Goal: Task Accomplishment & Management: Use online tool/utility

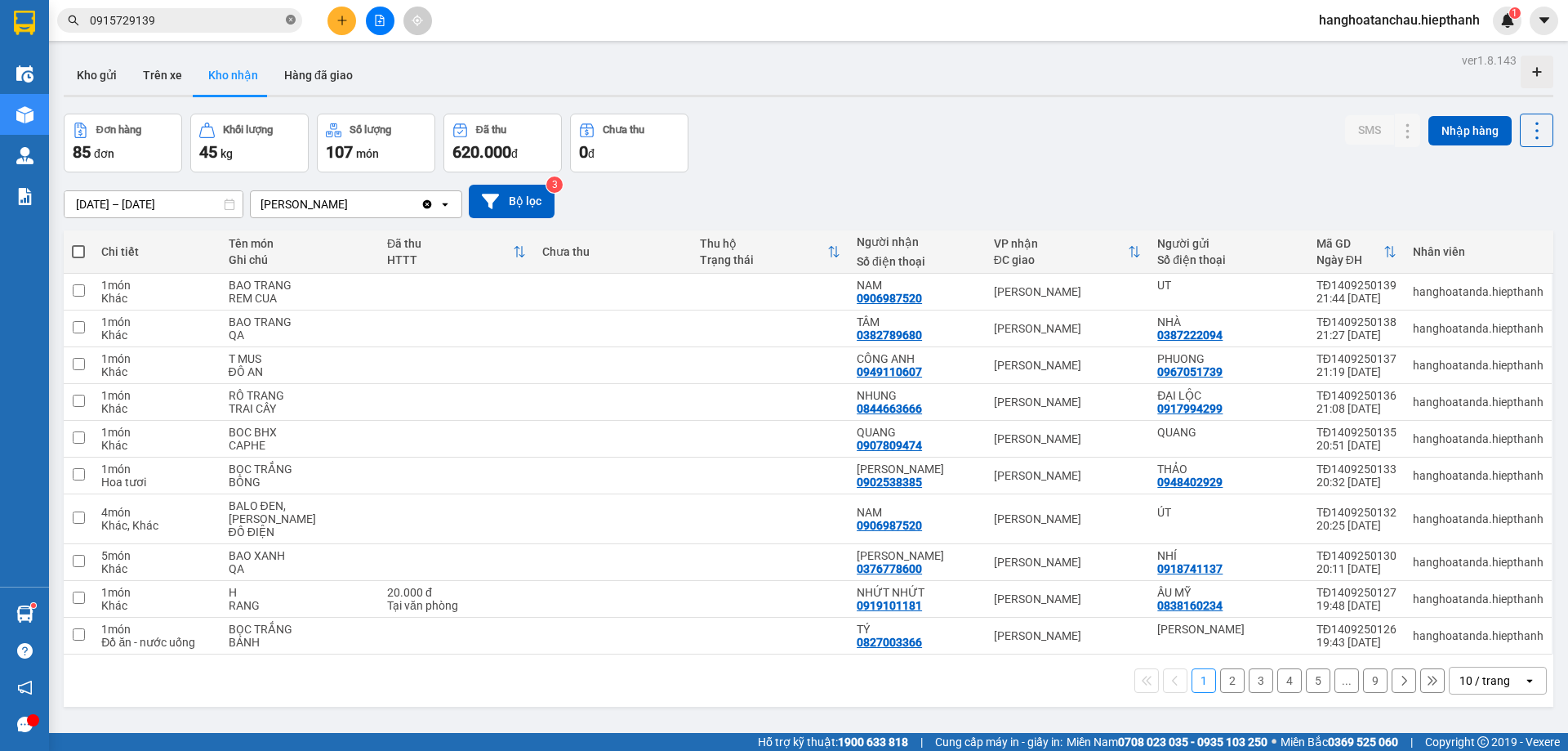
click at [290, 23] on icon "close-circle" at bounding box center [291, 20] width 9 height 9
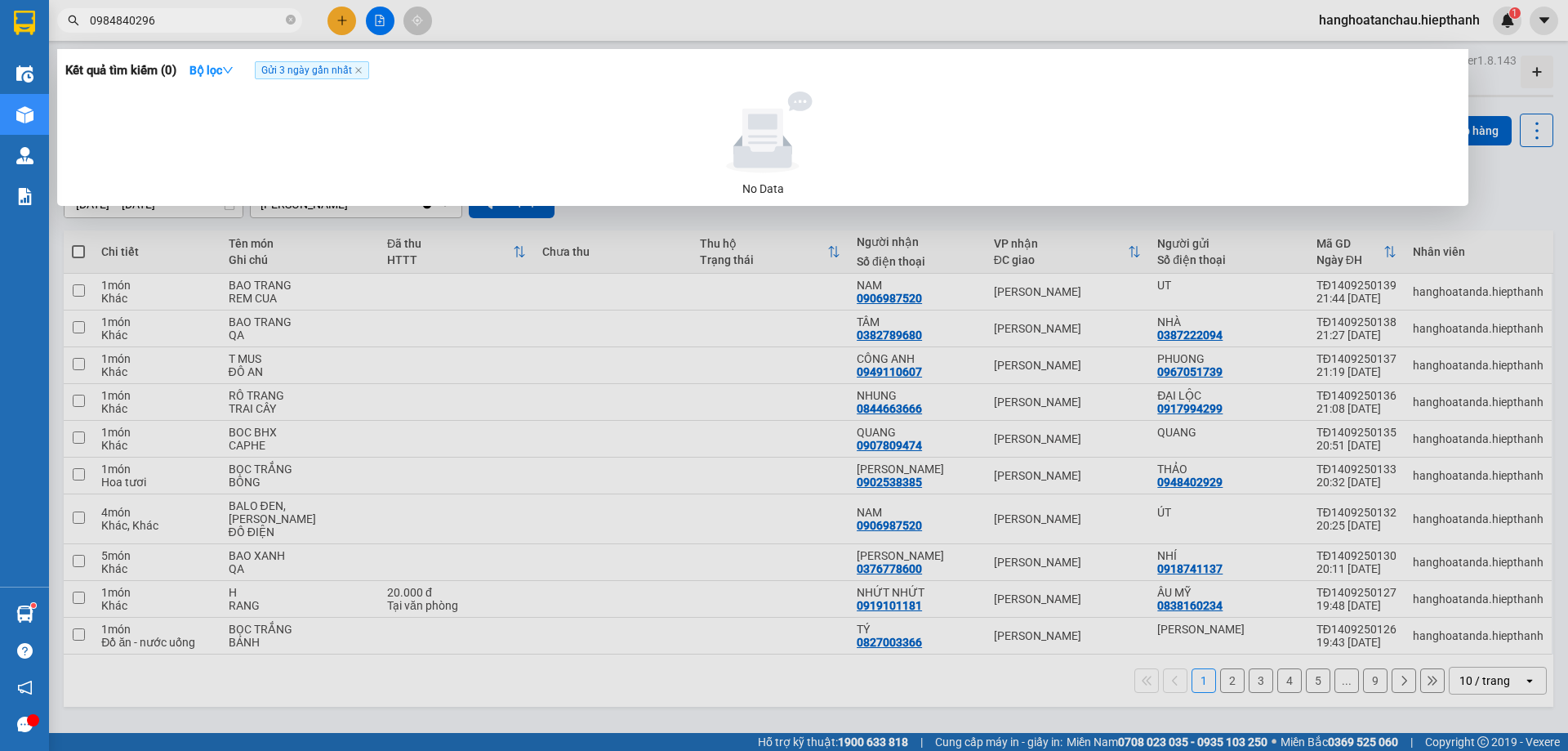
click at [502, 20] on div at bounding box center [784, 376] width 1568 height 751
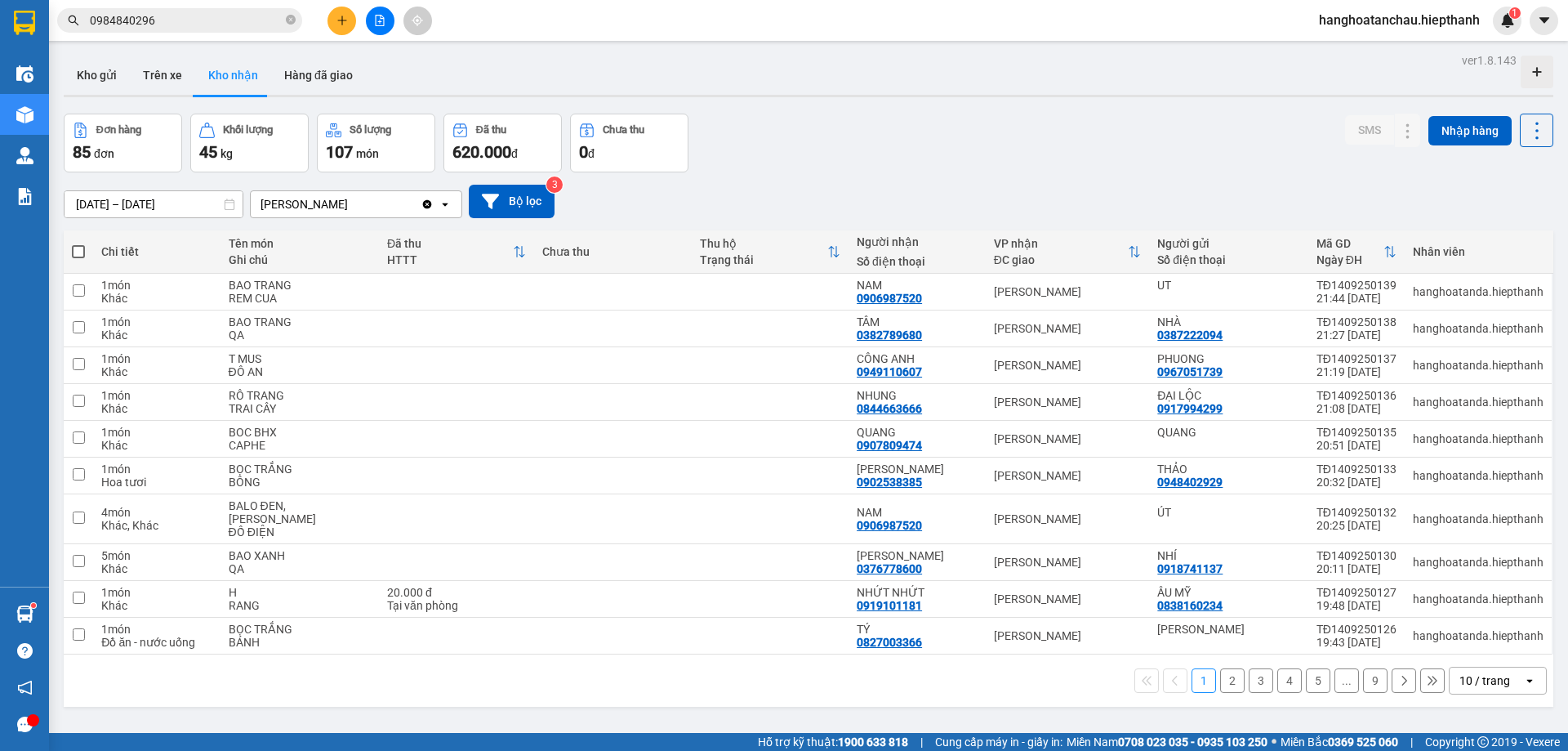
click at [126, 24] on input "0984840296" at bounding box center [185, 20] width 193 height 18
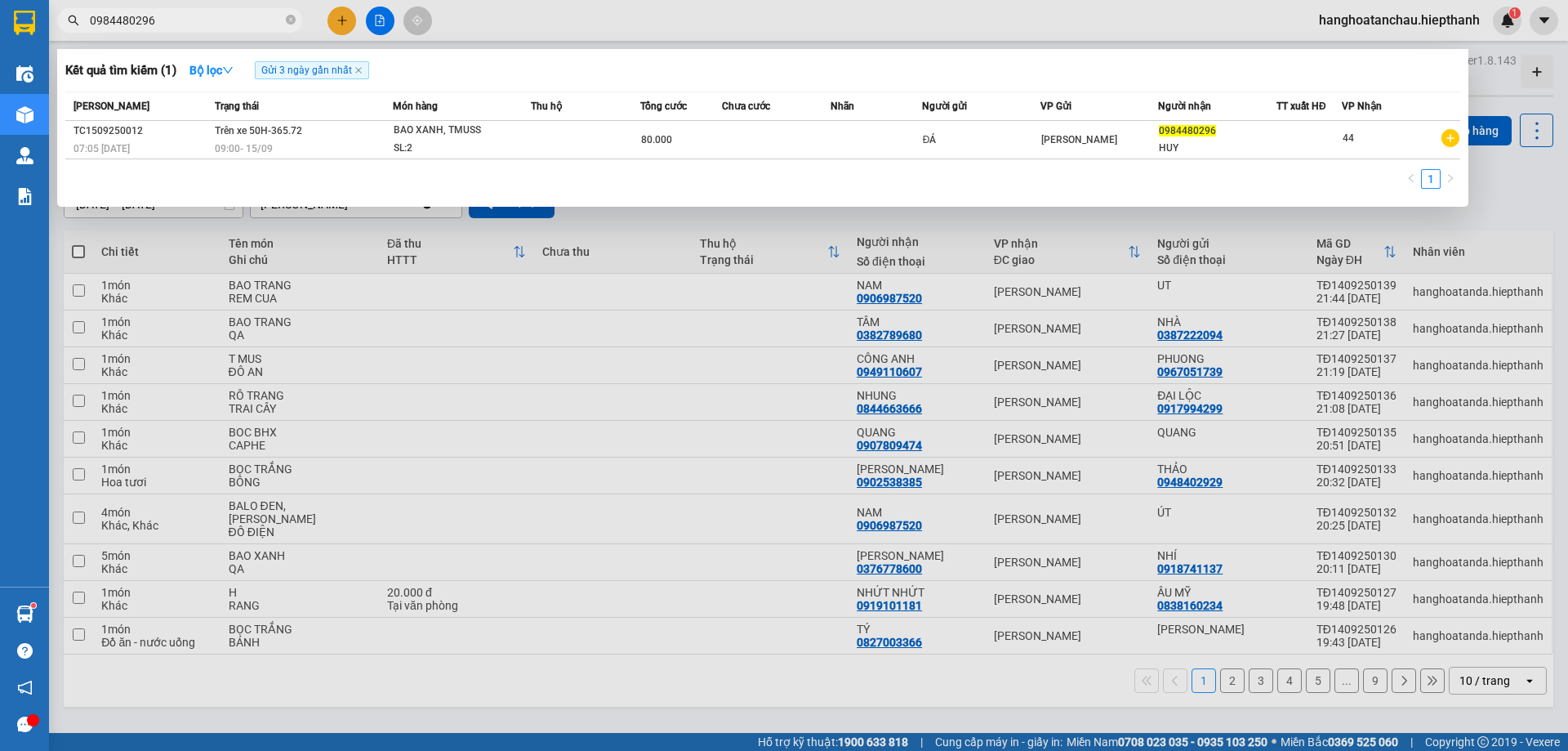
type input "0984480296"
click at [657, 20] on div at bounding box center [784, 376] width 1568 height 751
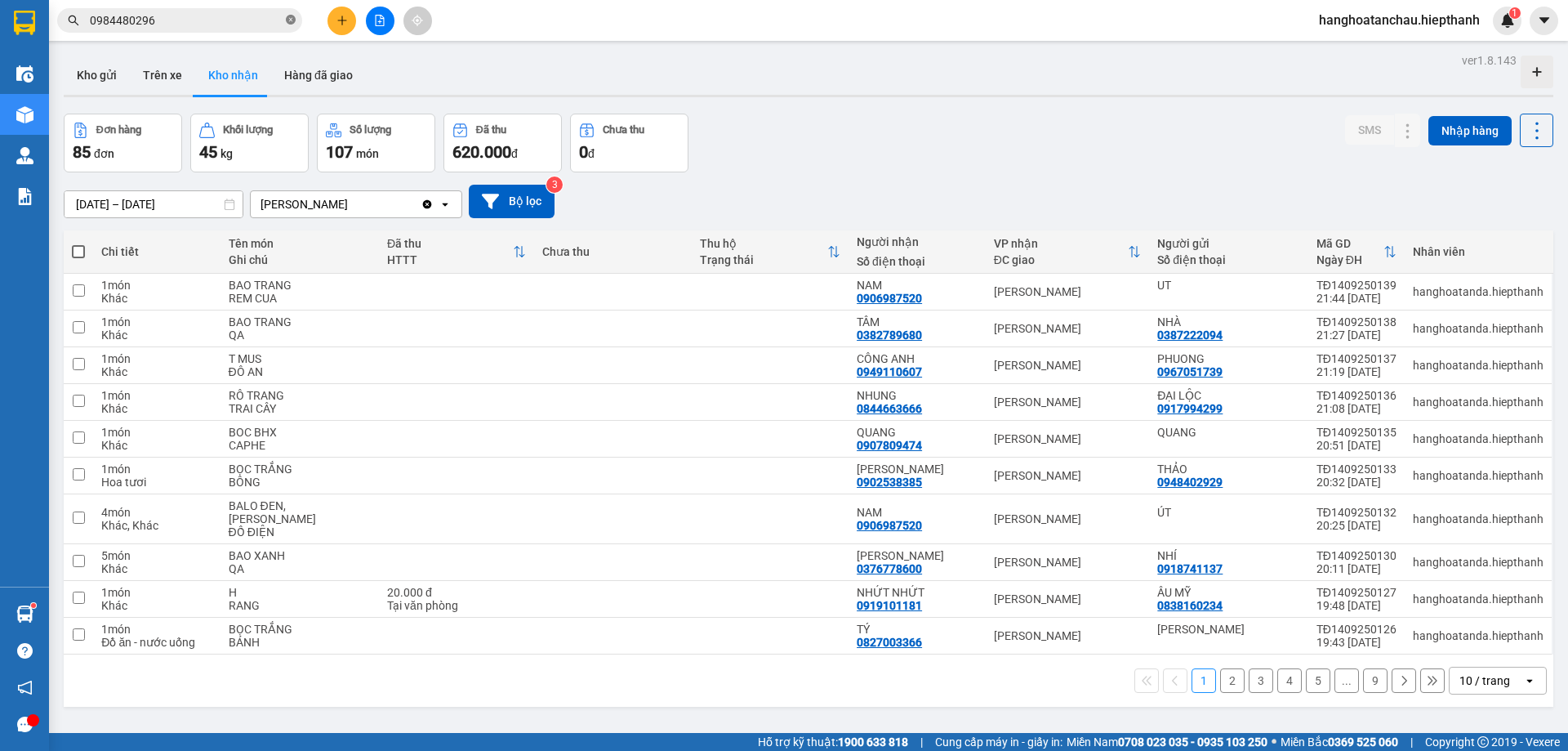
click at [294, 21] on icon "close-circle" at bounding box center [291, 20] width 9 height 9
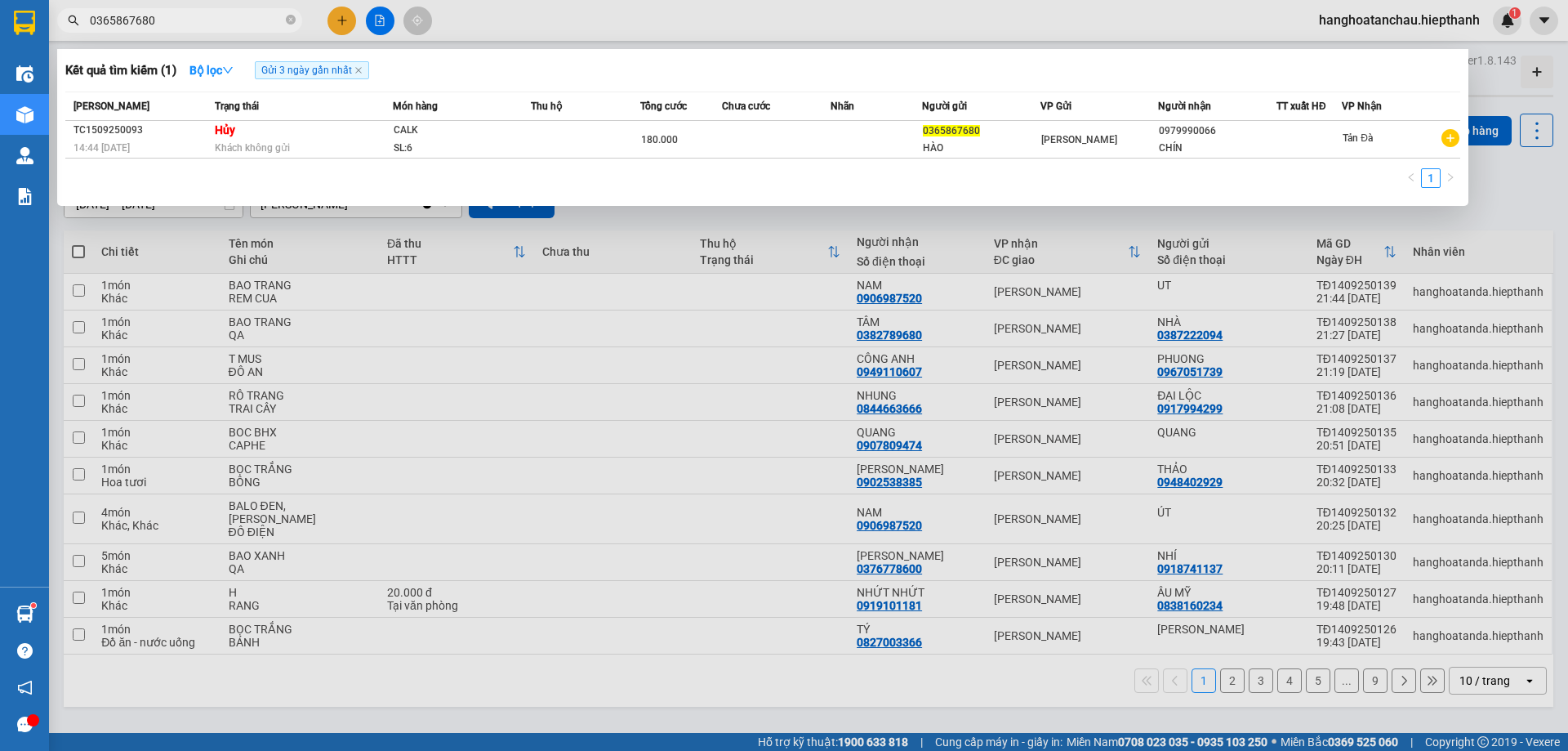
type input "0365867680"
click at [649, 25] on div at bounding box center [784, 376] width 1568 height 751
click at [260, 24] on input "0365867680" at bounding box center [185, 20] width 193 height 18
click at [288, 23] on icon "close-circle" at bounding box center [291, 20] width 9 height 9
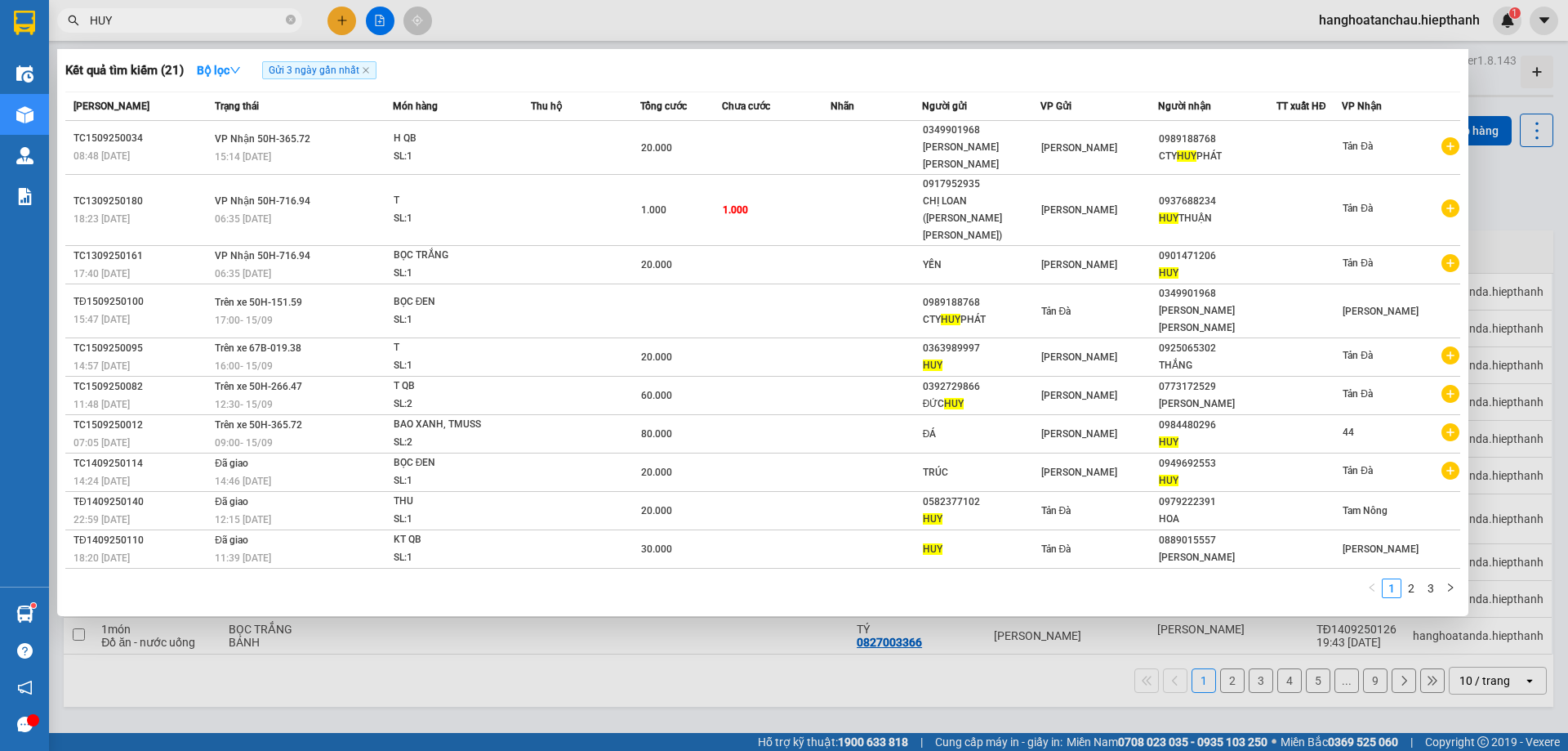
type input "HUY"
click at [705, 22] on div at bounding box center [784, 376] width 1568 height 751
